Goal: Information Seeking & Learning: Understand process/instructions

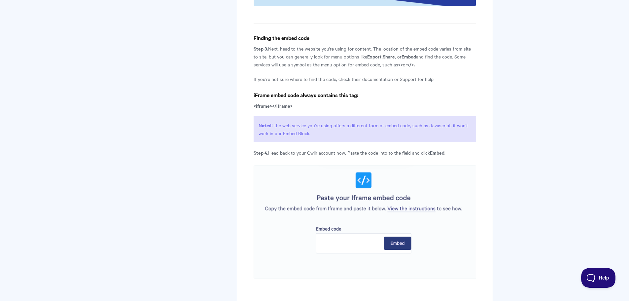
scroll to position [925, 0]
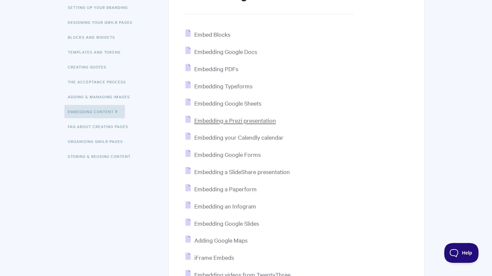
scroll to position [99, 0]
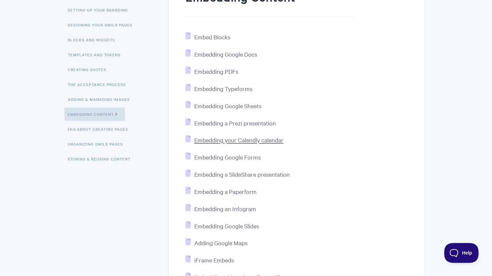
click at [225, 138] on span "Embedding your Calendly calendar" at bounding box center [238, 140] width 89 height 8
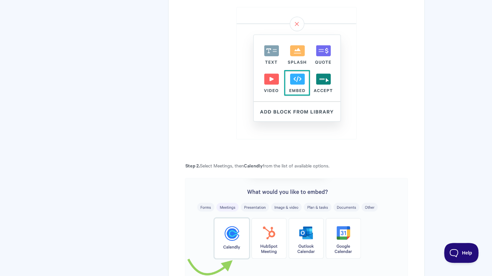
scroll to position [363, 0]
